Goal: Submit feedback/report problem

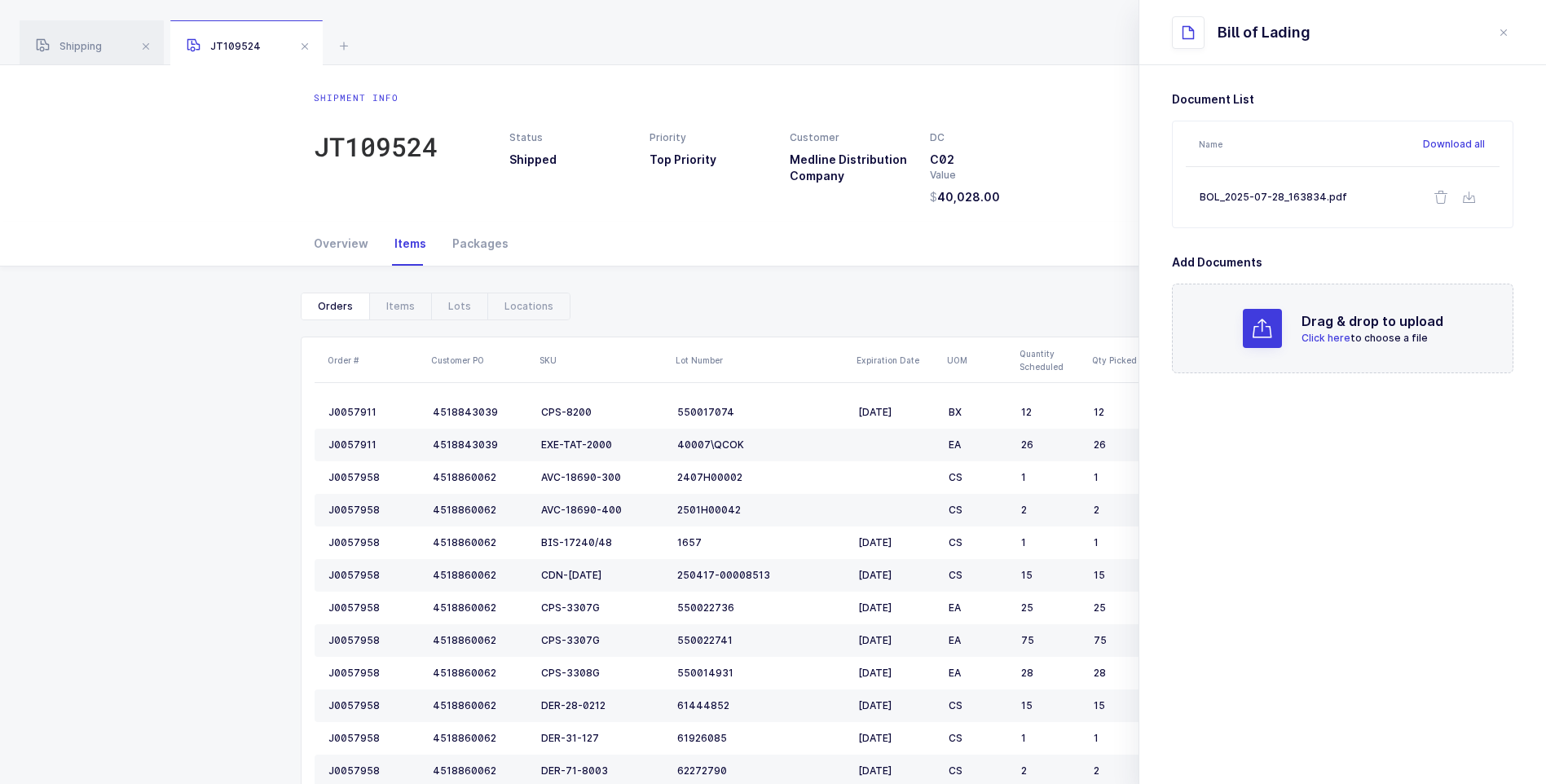
scroll to position [497, 0]
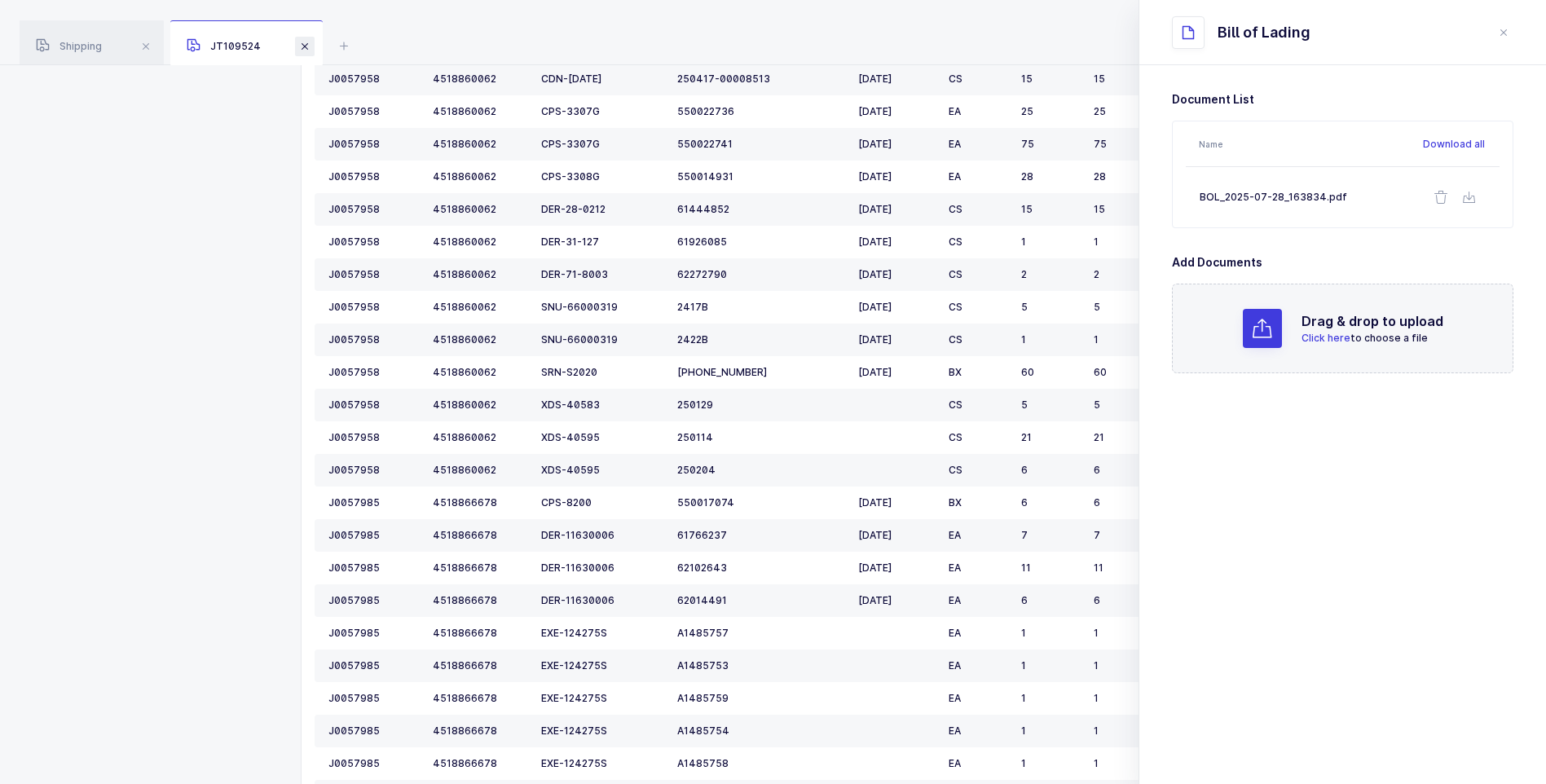
click at [303, 49] on span at bounding box center [304, 46] width 19 height 19
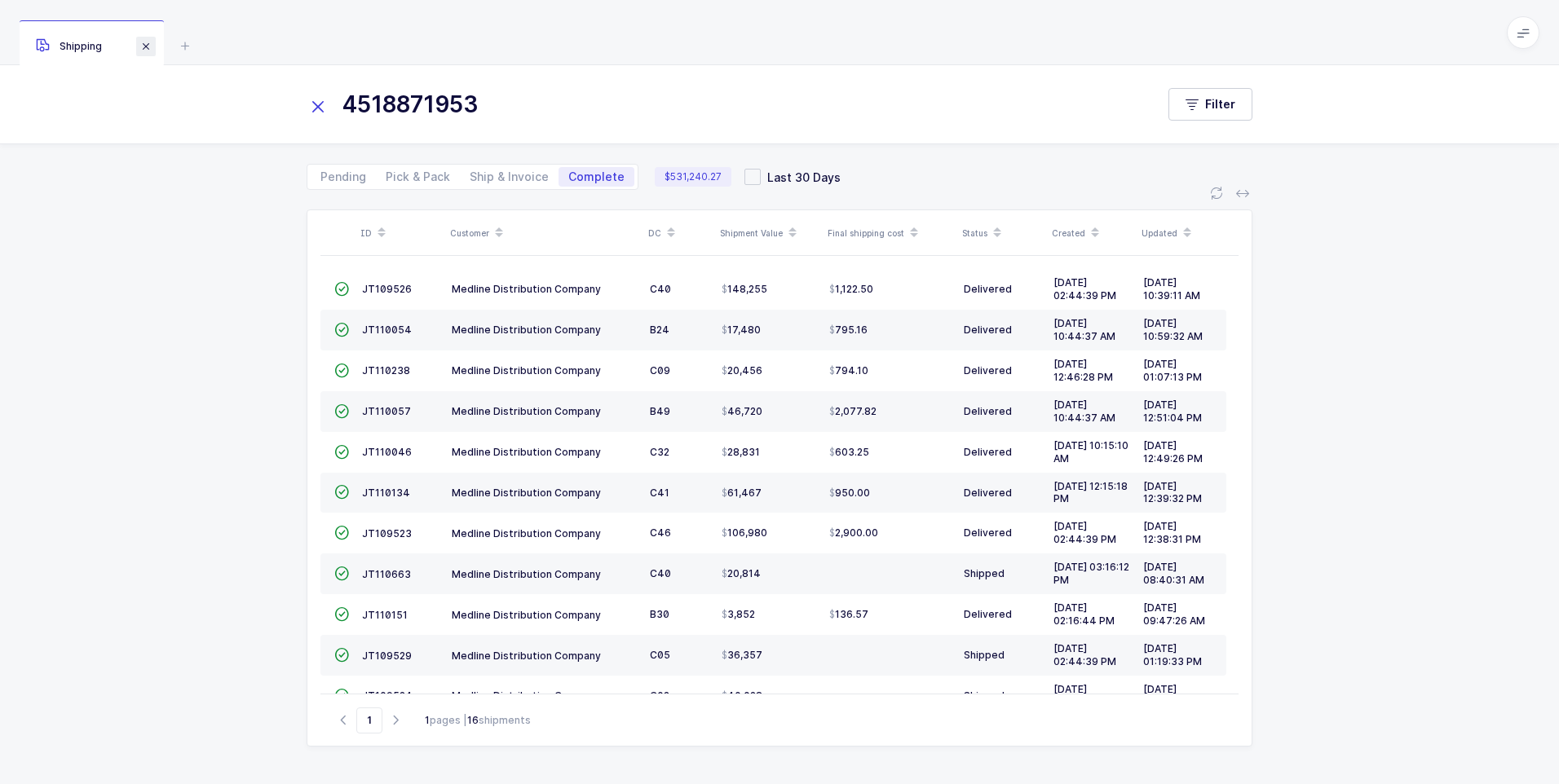
click at [148, 51] on span at bounding box center [146, 46] width 19 height 19
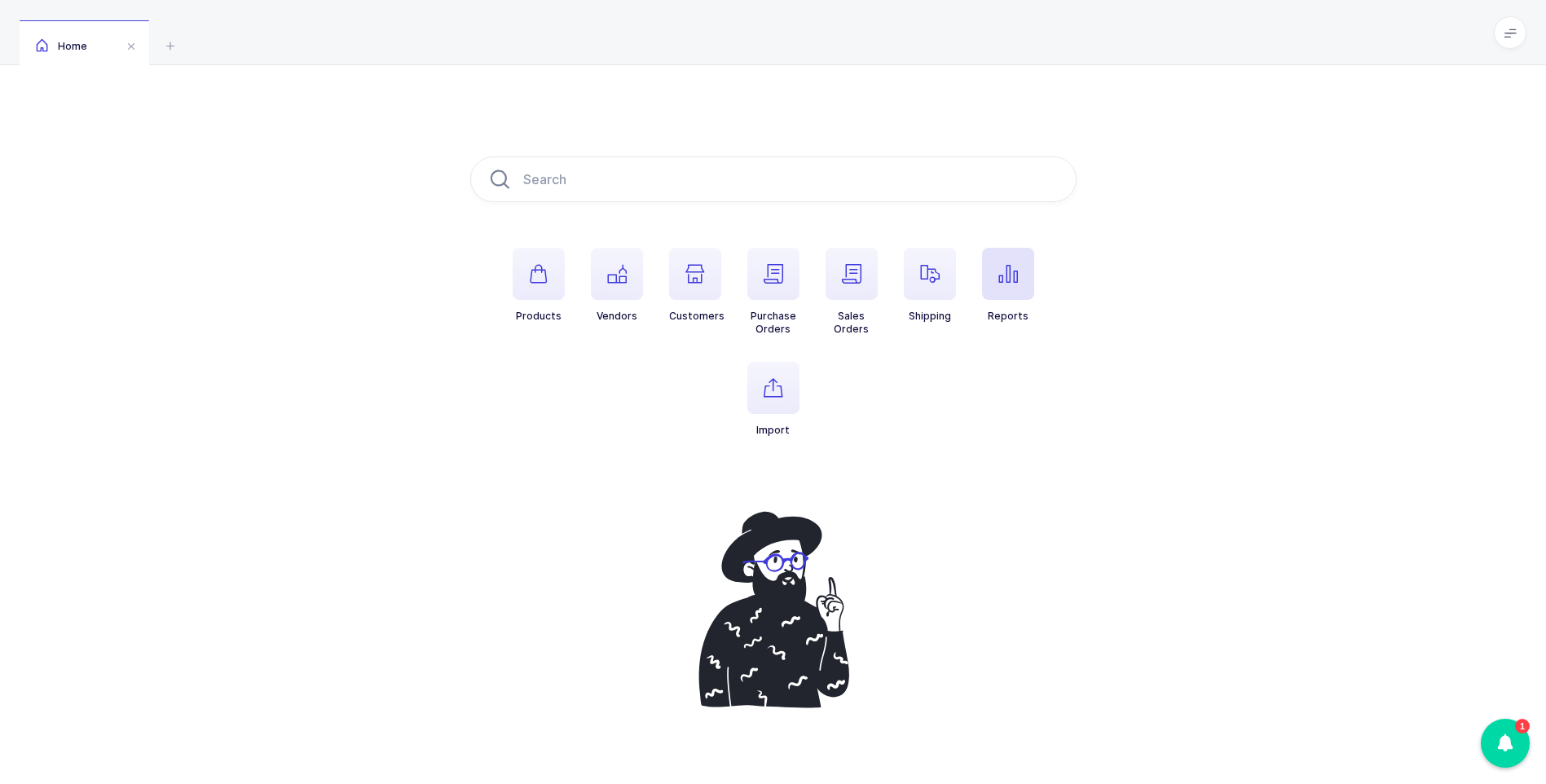
click at [990, 277] on span "button" at bounding box center [1009, 274] width 53 height 53
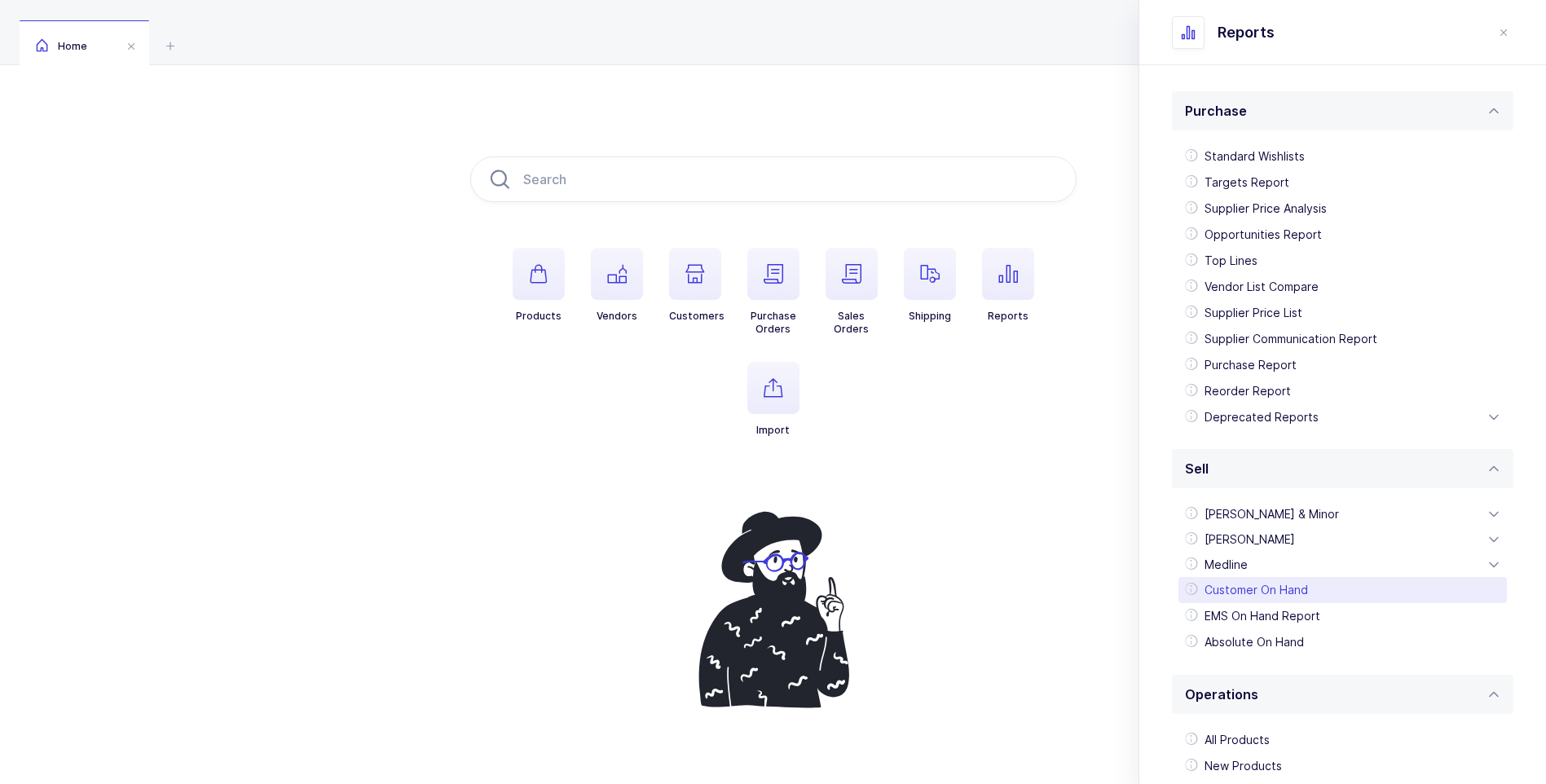
click at [1248, 587] on div "Customer On Hand" at bounding box center [1343, 590] width 329 height 26
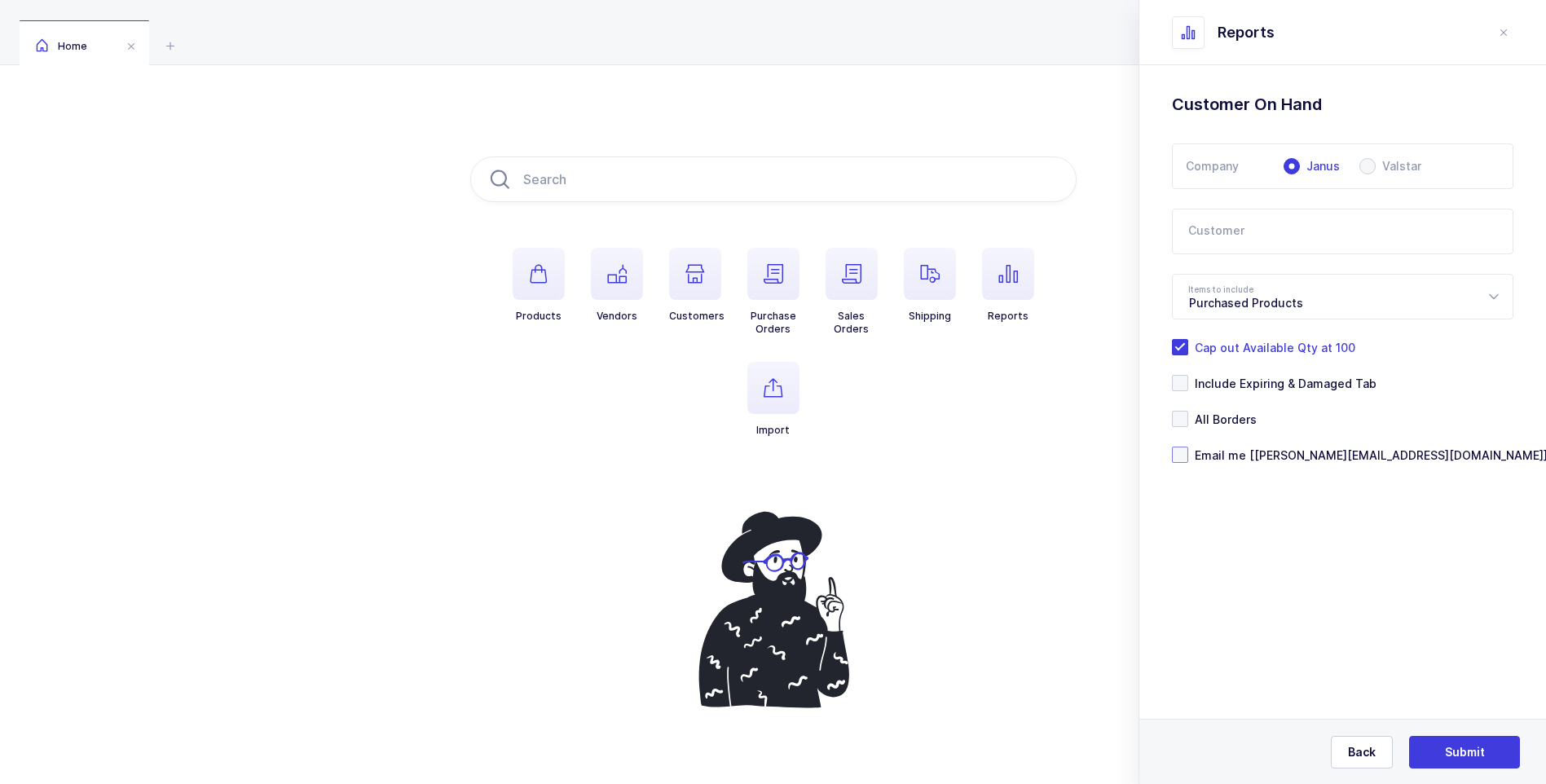
click at [1182, 452] on span at bounding box center [1180, 454] width 16 height 16
click at [1188, 447] on input "Email me [[PERSON_NAME][EMAIL_ADDRESS][DOMAIN_NAME]]" at bounding box center [1188, 447] width 0 height 0
click at [1490, 293] on icon at bounding box center [1493, 297] width 20 height 46
click at [1490, 292] on icon at bounding box center [1493, 297] width 20 height 46
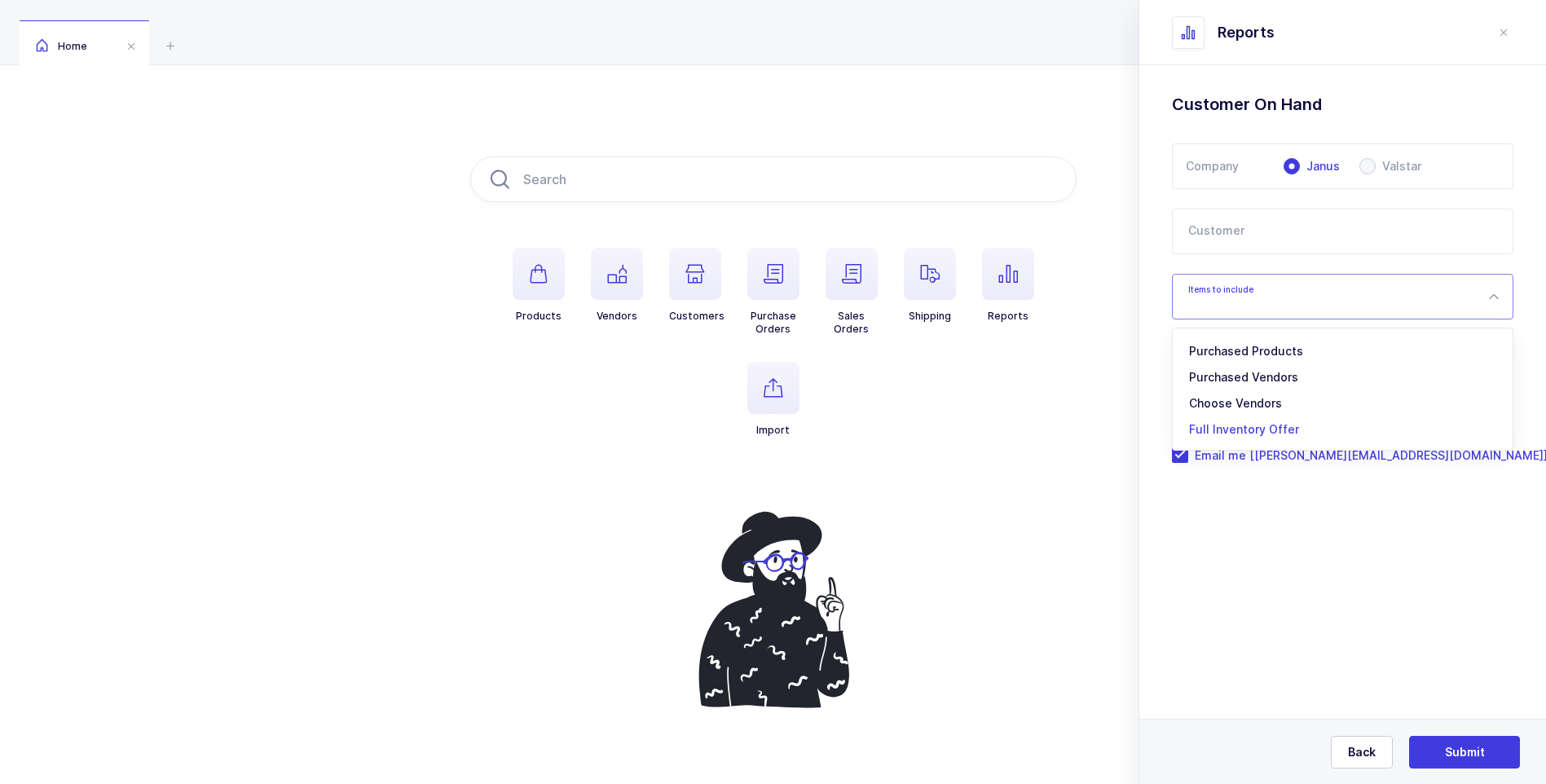
click at [1268, 431] on span "Full Inventory Offer" at bounding box center [1244, 429] width 110 height 14
type input "Full Inventory Offer"
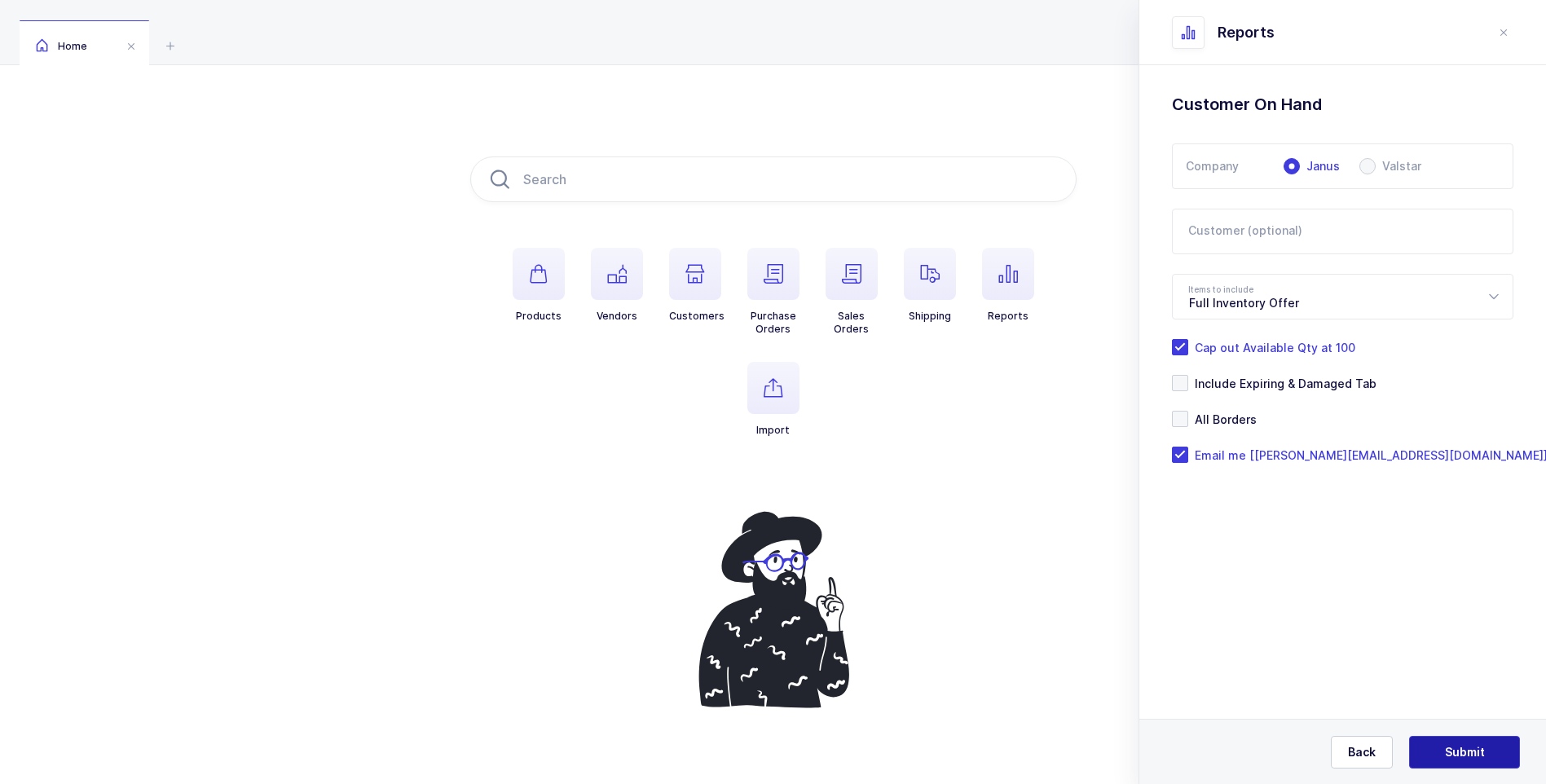
click at [1443, 753] on button "Submit" at bounding box center [1465, 752] width 111 height 32
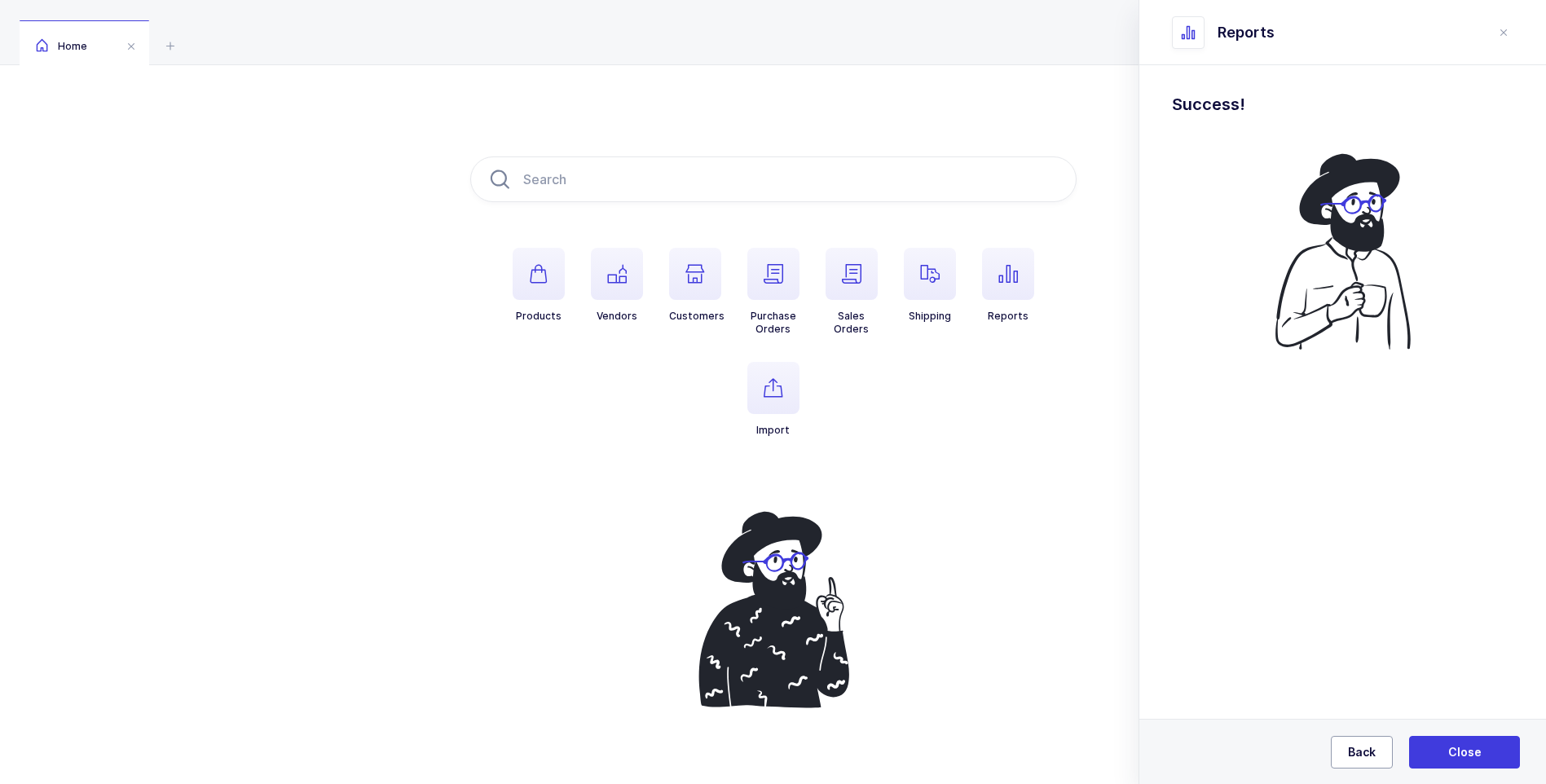
click at [1355, 758] on span "Back" at bounding box center [1362, 752] width 28 height 16
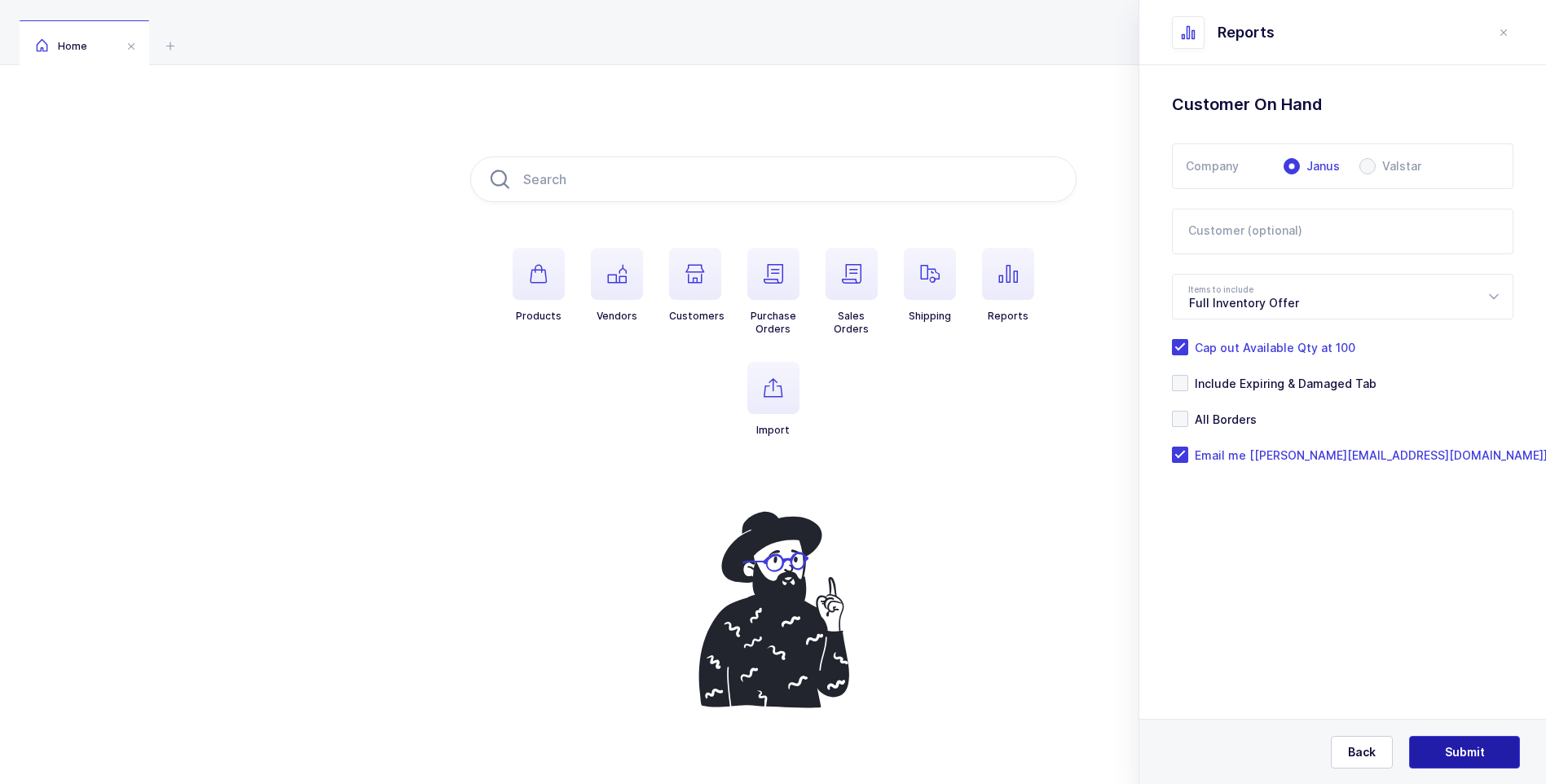
click at [1461, 744] on span "Submit" at bounding box center [1465, 752] width 40 height 16
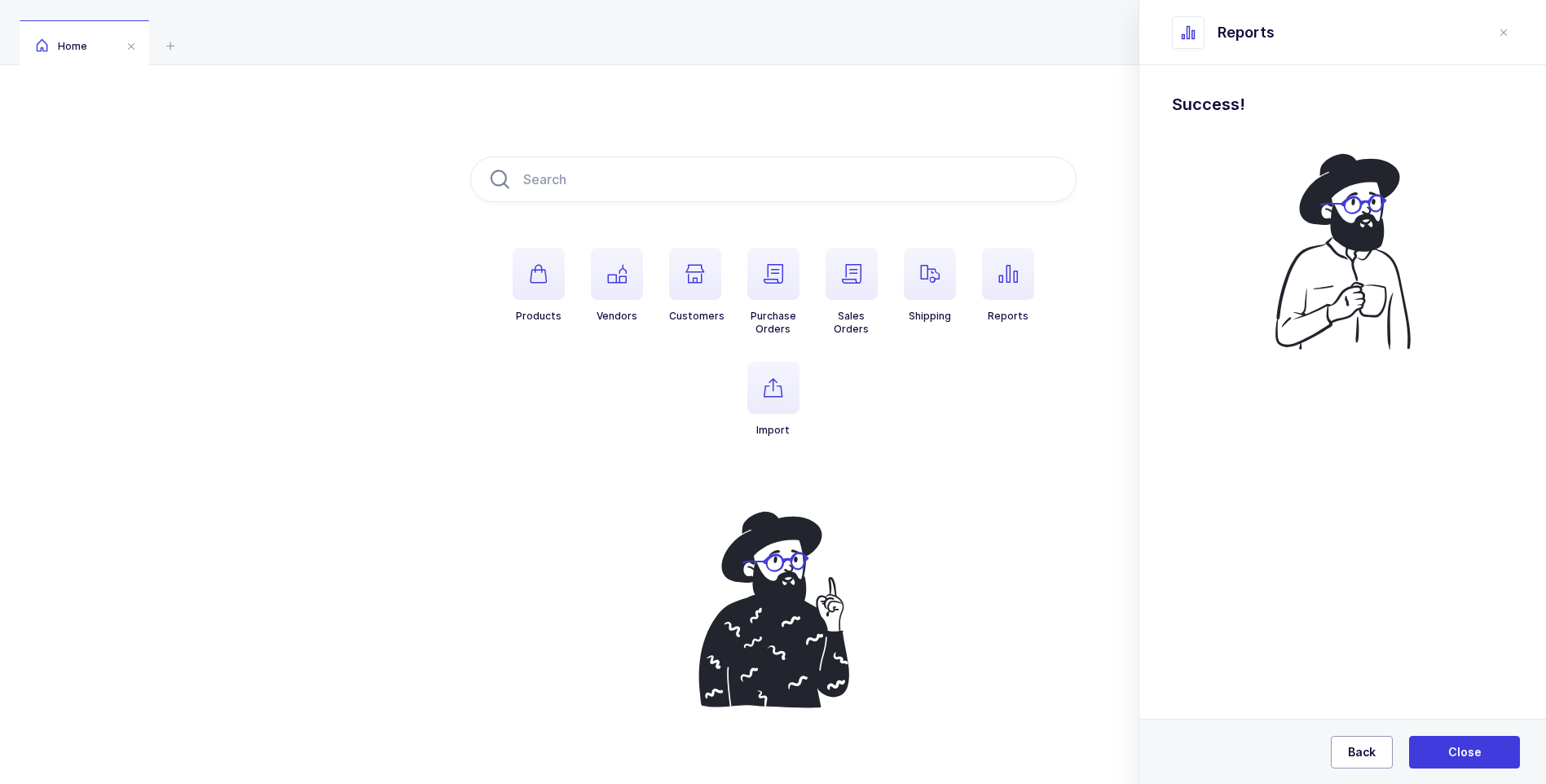
click at [1365, 749] on span "Back" at bounding box center [1362, 752] width 28 height 16
